Goal: Task Accomplishment & Management: Manage account settings

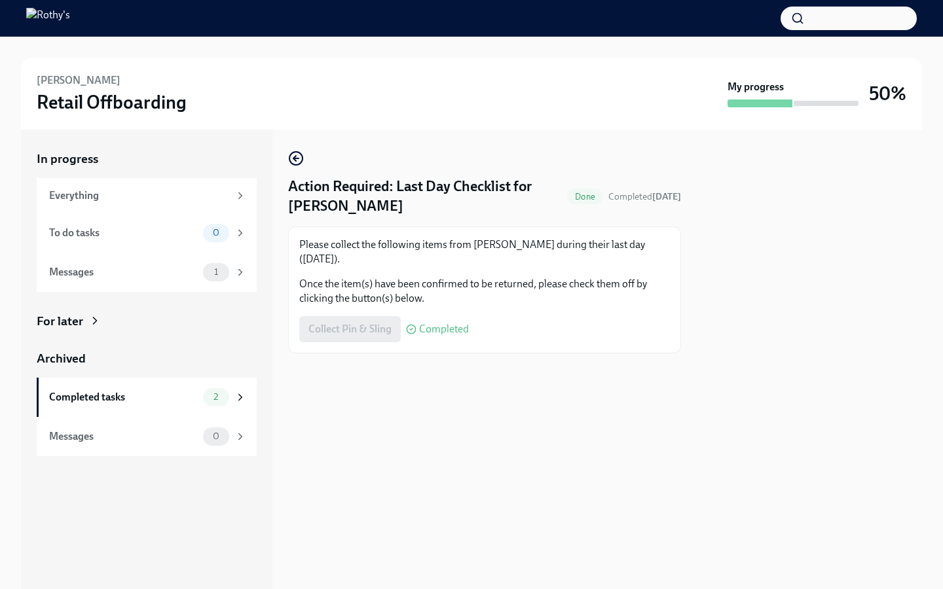
click at [351, 327] on div "Collect Pin & Sling Completed" at bounding box center [384, 329] width 170 height 26
click at [234, 231] on div "0" at bounding box center [224, 233] width 43 height 18
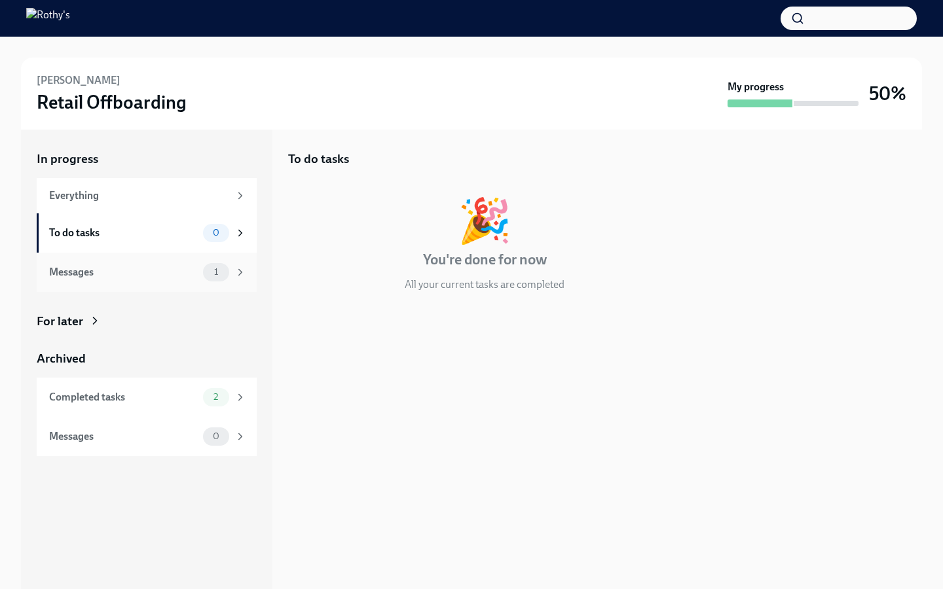
click at [219, 273] on span "1" at bounding box center [216, 272] width 20 height 10
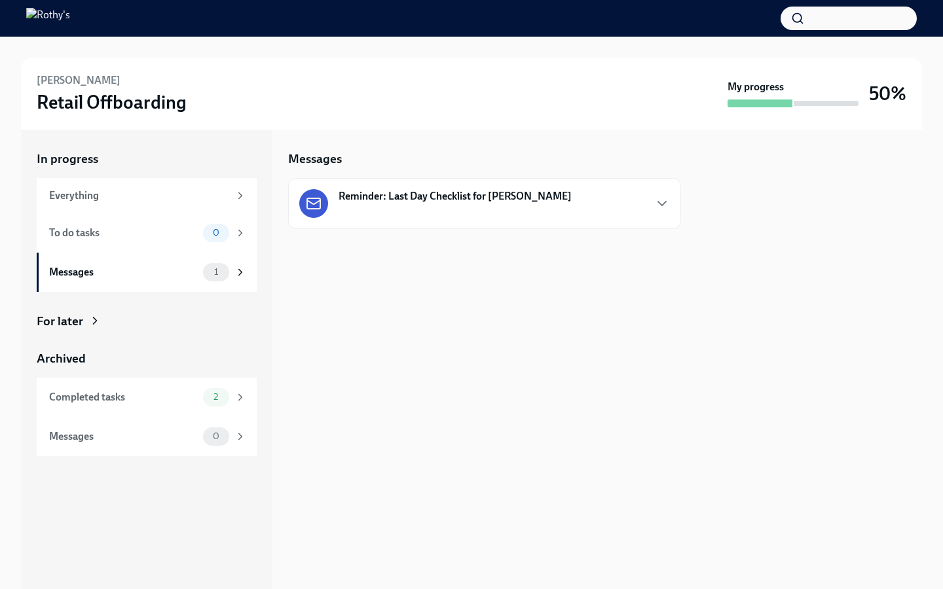
click at [648, 200] on div "Reminder: Last Day Checklist for [PERSON_NAME]" at bounding box center [484, 203] width 371 height 29
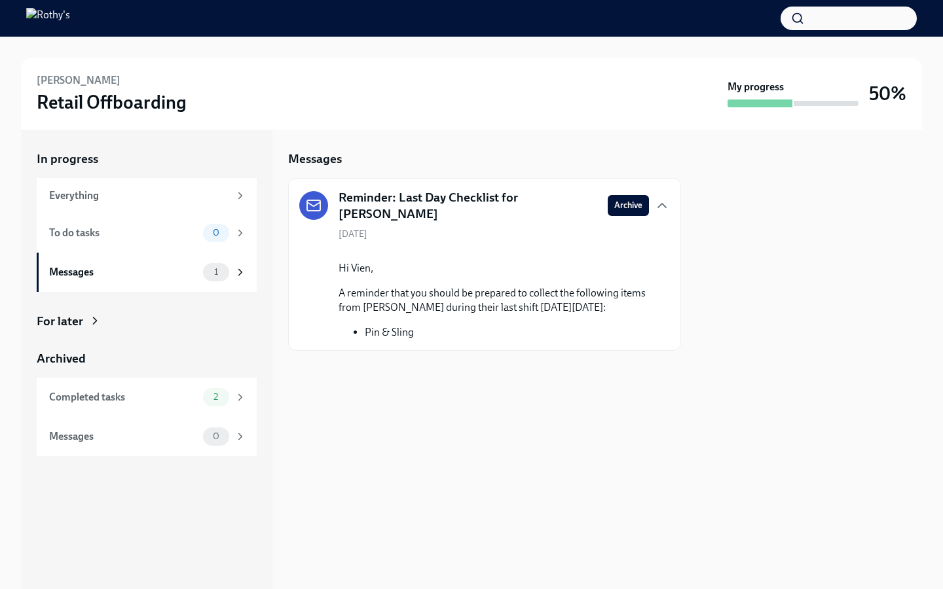
click at [451, 411] on div "Messages Reminder: Last Day Checklist for [PERSON_NAME] Archive [DATE] Hi Vien,…" at bounding box center [484, 360] width 393 height 460
click at [166, 399] on div "Completed tasks" at bounding box center [123, 397] width 149 height 14
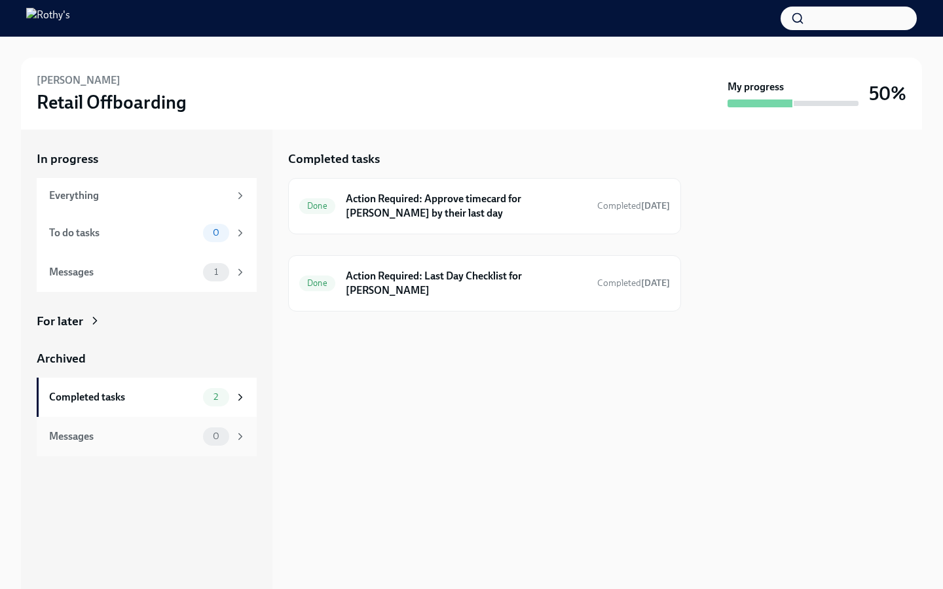
click at [208, 439] on span "0" at bounding box center [216, 437] width 22 height 10
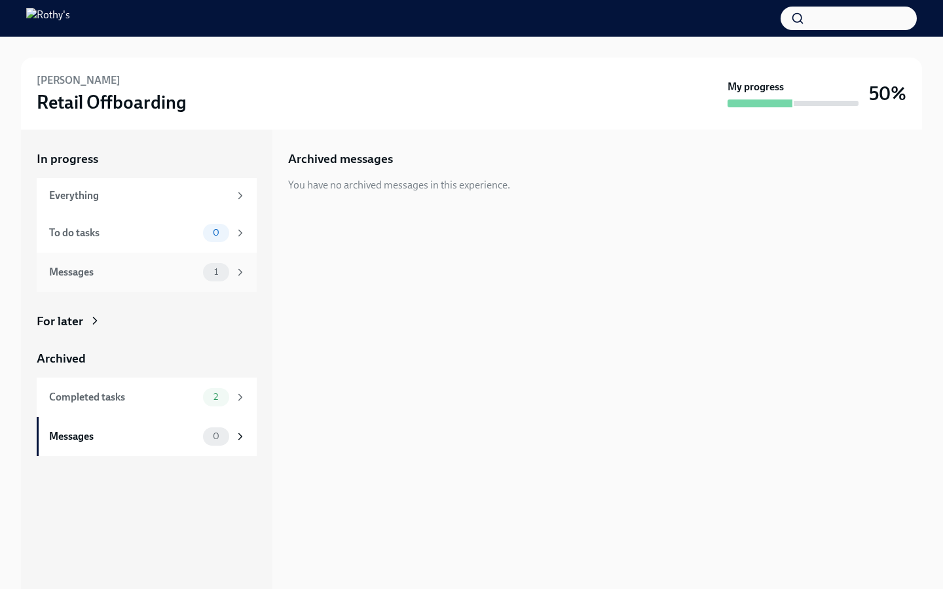
click at [223, 266] on div "1" at bounding box center [216, 272] width 26 height 18
